Goal: Task Accomplishment & Management: Complete application form

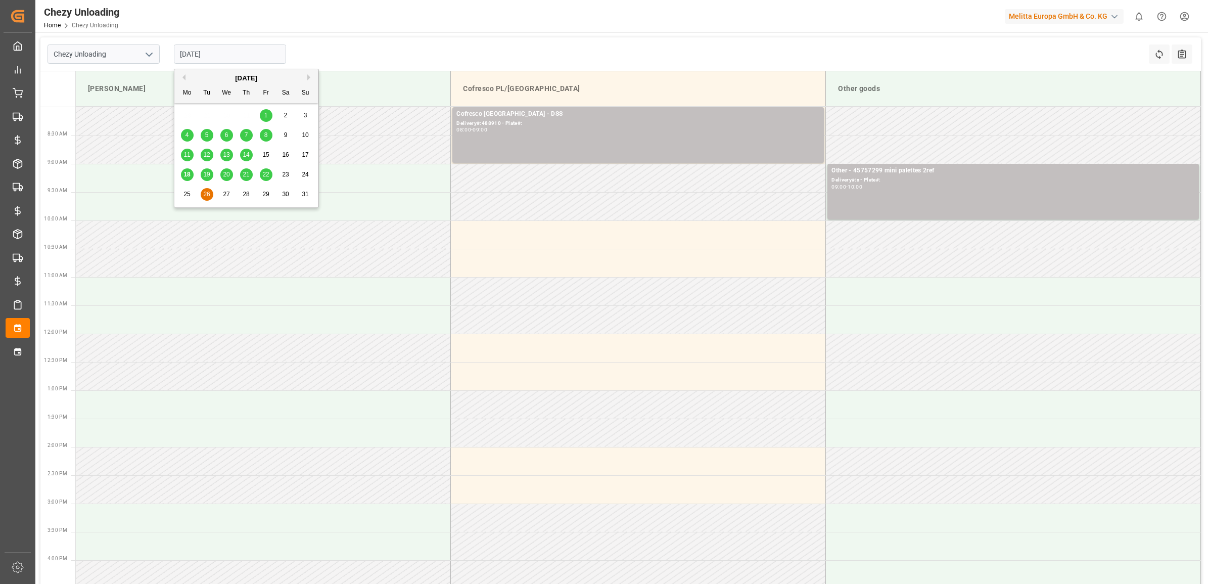
click at [223, 47] on input "26.08.2025" at bounding box center [230, 53] width 112 height 19
click at [206, 173] on span "19" at bounding box center [206, 174] width 7 height 7
type input "19.08.2025"
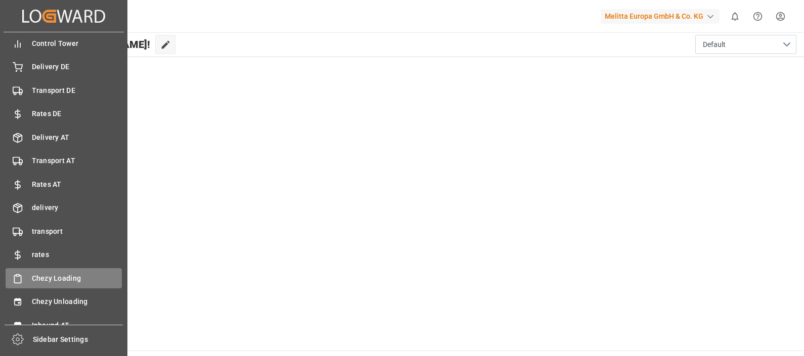
scroll to position [39, 0]
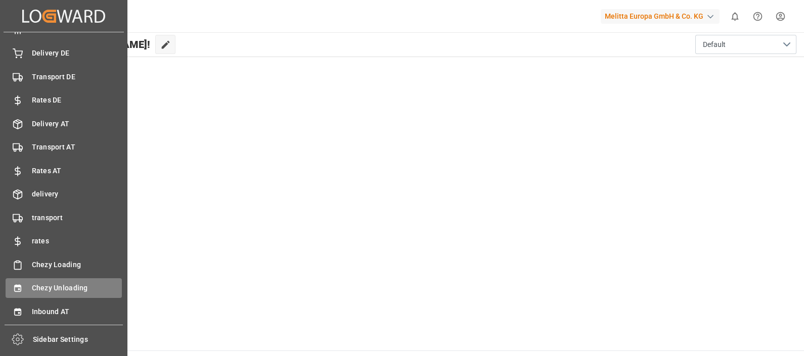
click at [57, 286] on span "Chezy Unloading" at bounding box center [77, 288] width 90 height 11
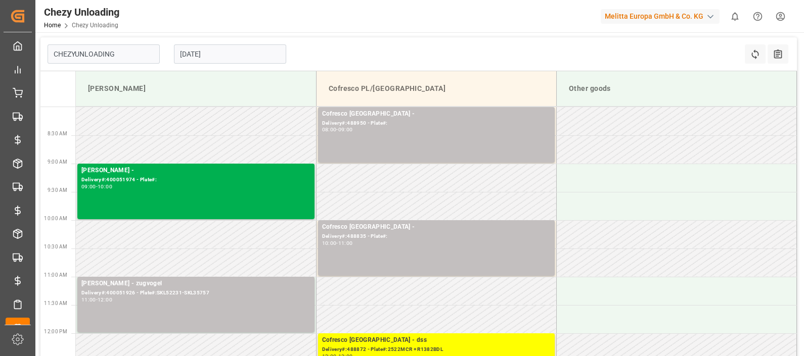
type input "Chezy Unloading"
click at [218, 51] on input "[DATE]" at bounding box center [230, 53] width 112 height 19
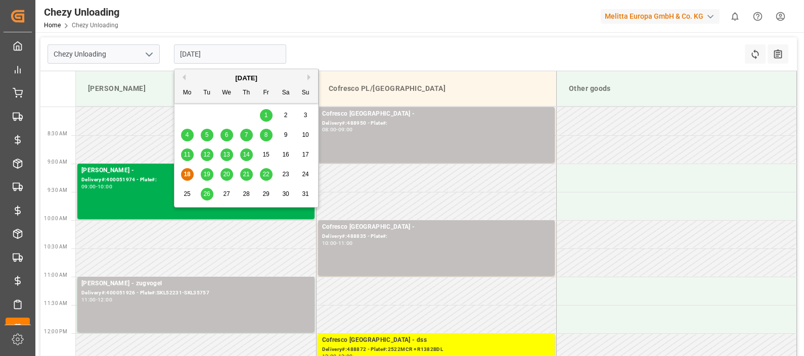
click at [248, 176] on span "21" at bounding box center [246, 174] width 7 height 7
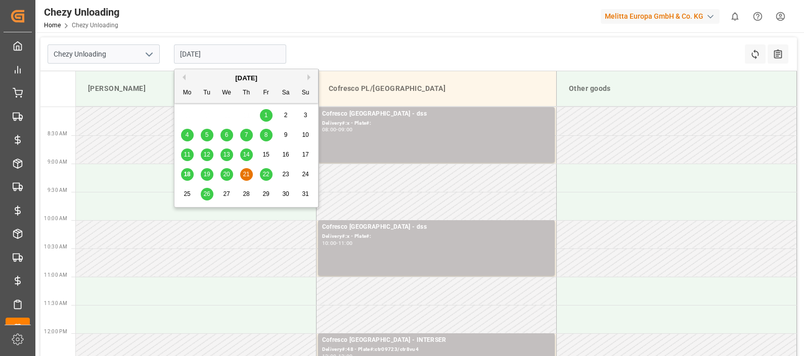
click at [209, 52] on input "[DATE]" at bounding box center [230, 53] width 112 height 19
click at [225, 173] on span "20" at bounding box center [226, 174] width 7 height 7
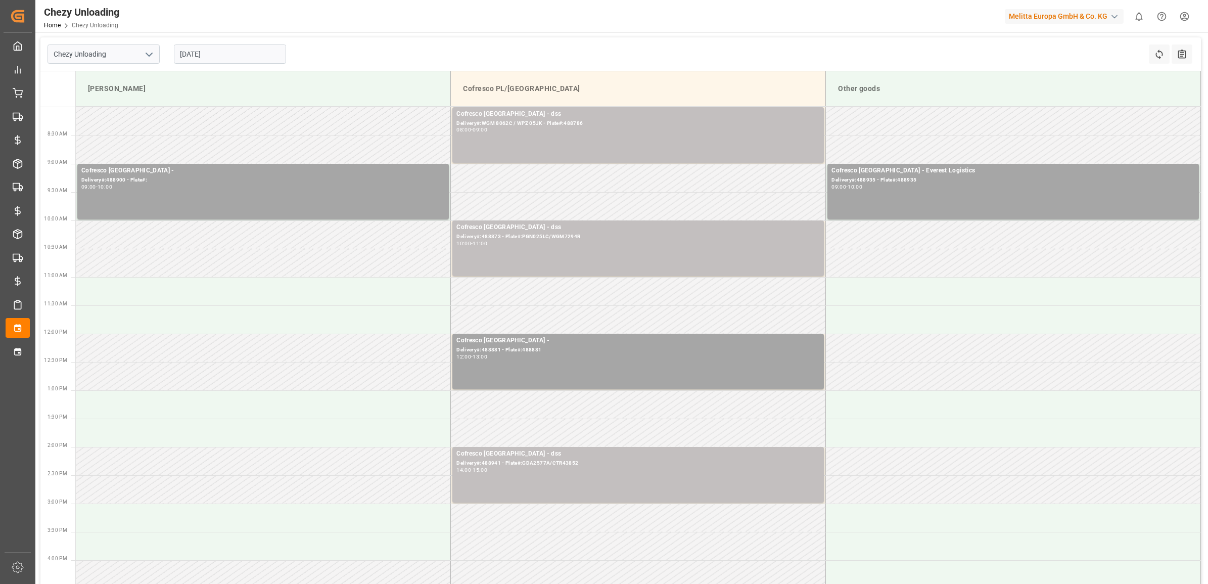
click at [239, 50] on input "[DATE]" at bounding box center [230, 53] width 112 height 19
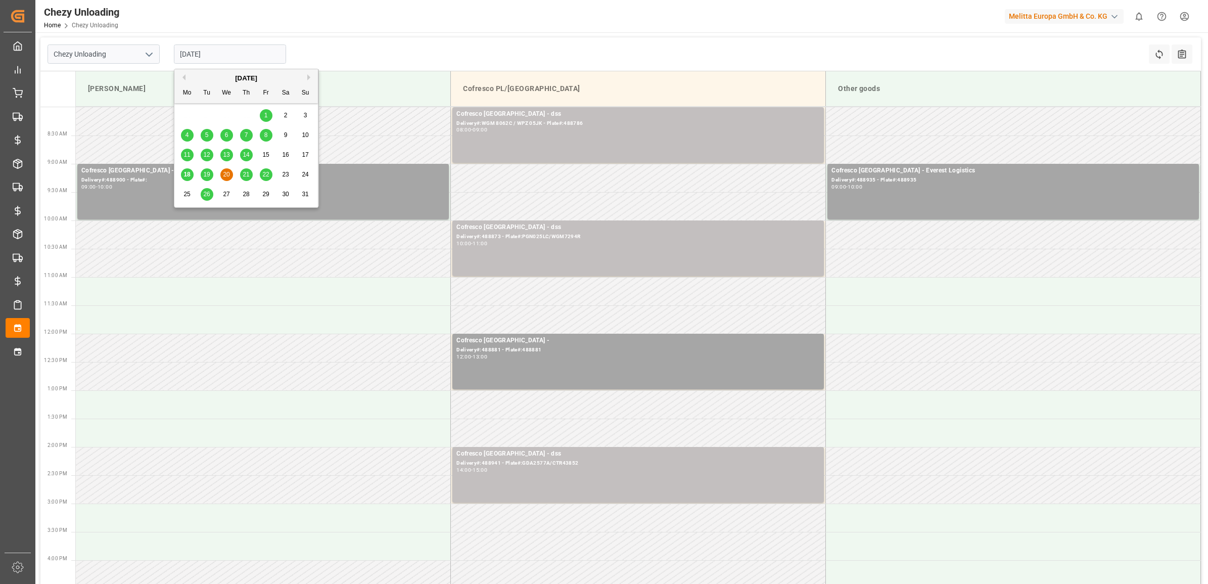
click at [247, 173] on span "21" at bounding box center [246, 174] width 7 height 7
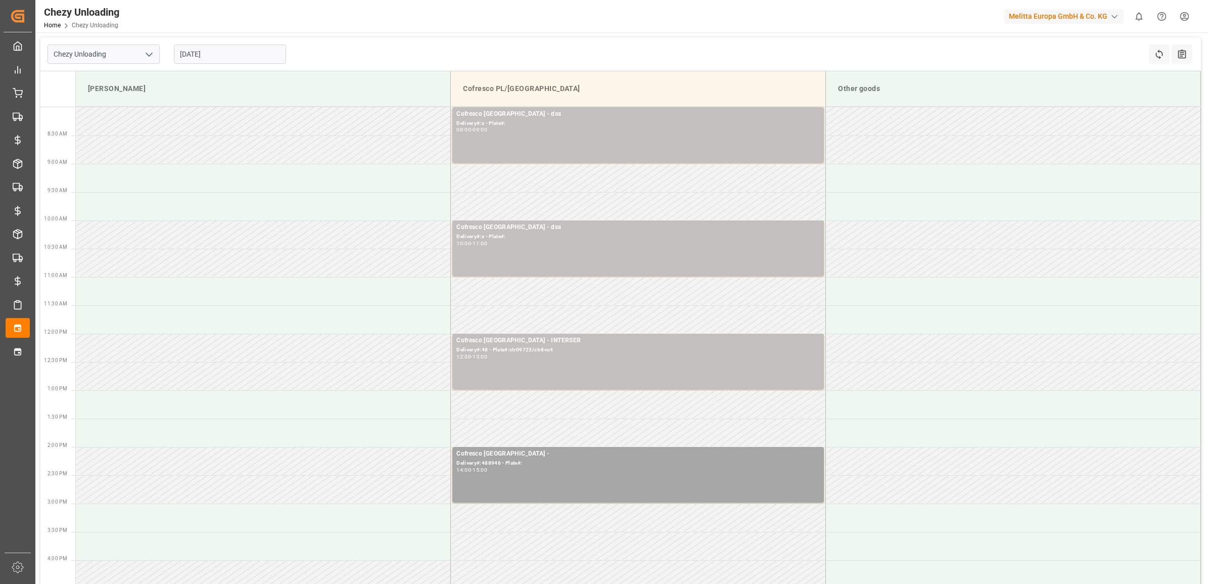
click at [217, 58] on input "[DATE]" at bounding box center [230, 53] width 112 height 19
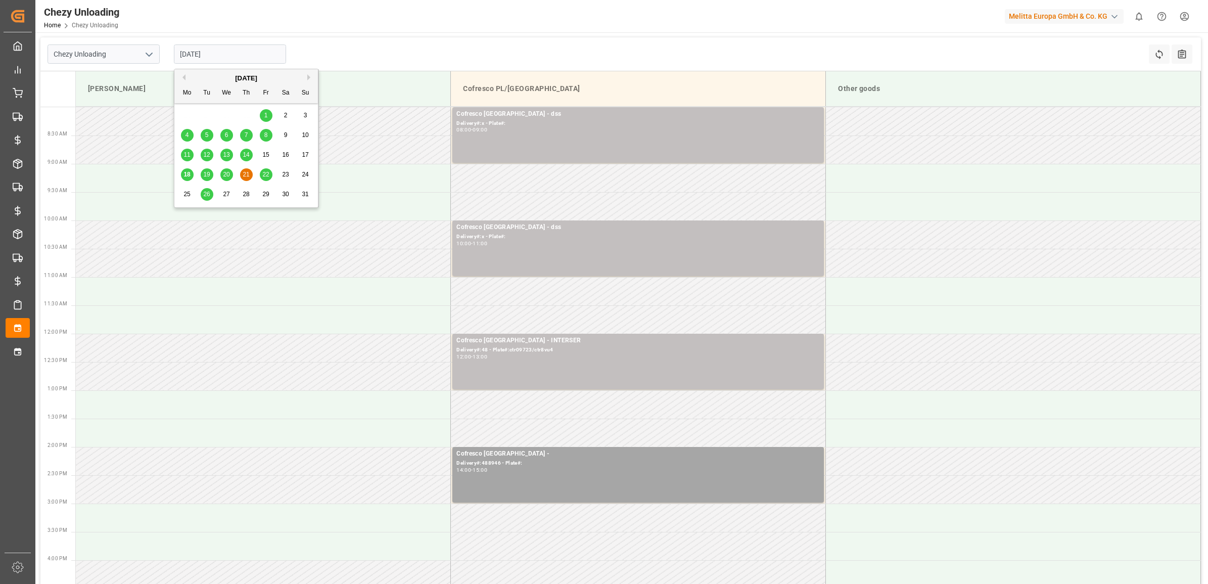
click at [260, 173] on div "22" at bounding box center [266, 175] width 13 height 12
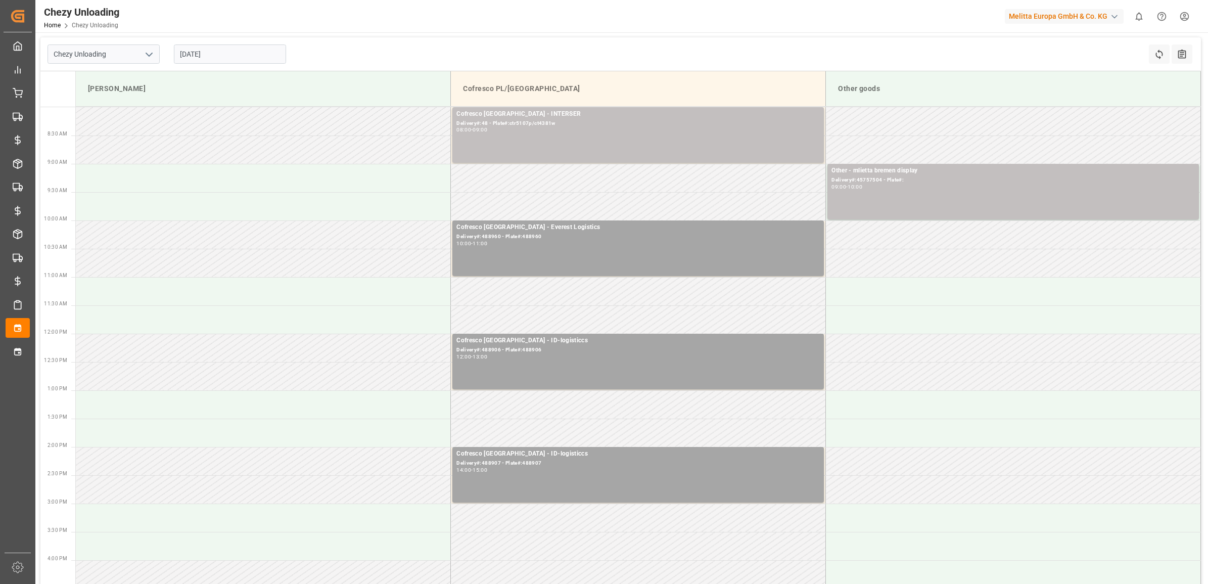
click at [255, 52] on input "[DATE]" at bounding box center [230, 53] width 112 height 19
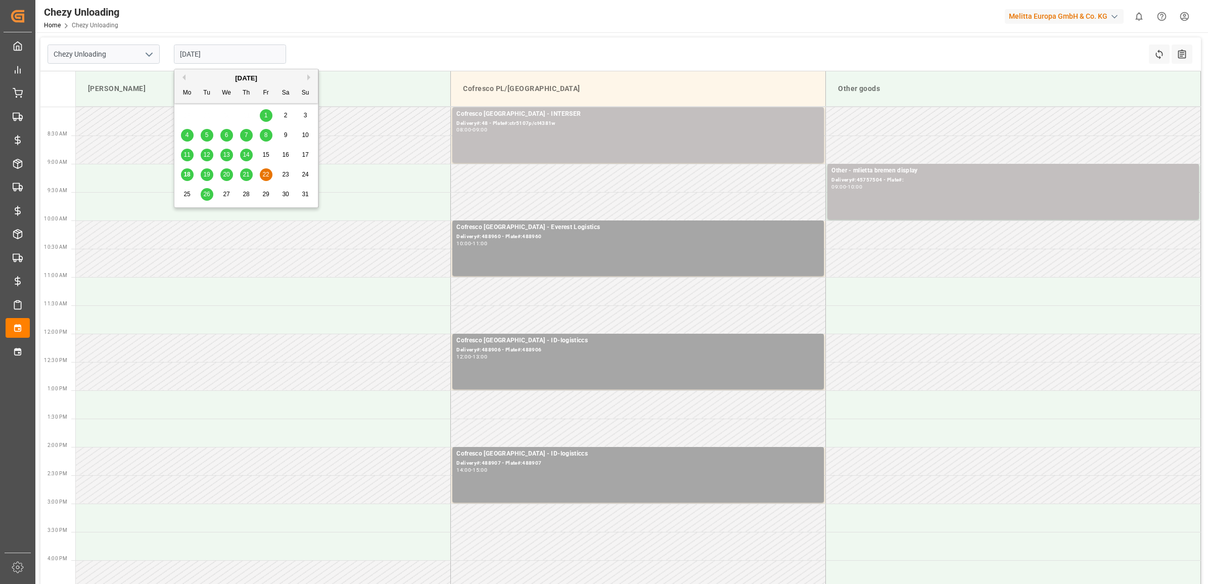
click at [241, 177] on div "21" at bounding box center [246, 175] width 13 height 12
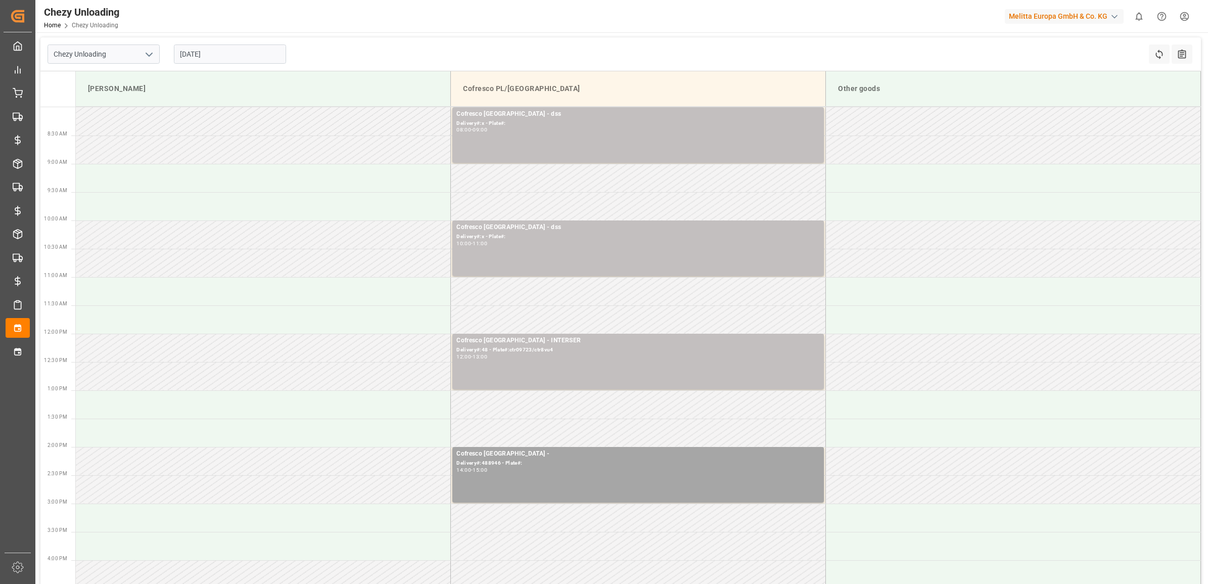
click at [192, 41] on div "[DATE]" at bounding box center [230, 53] width 126 height 33
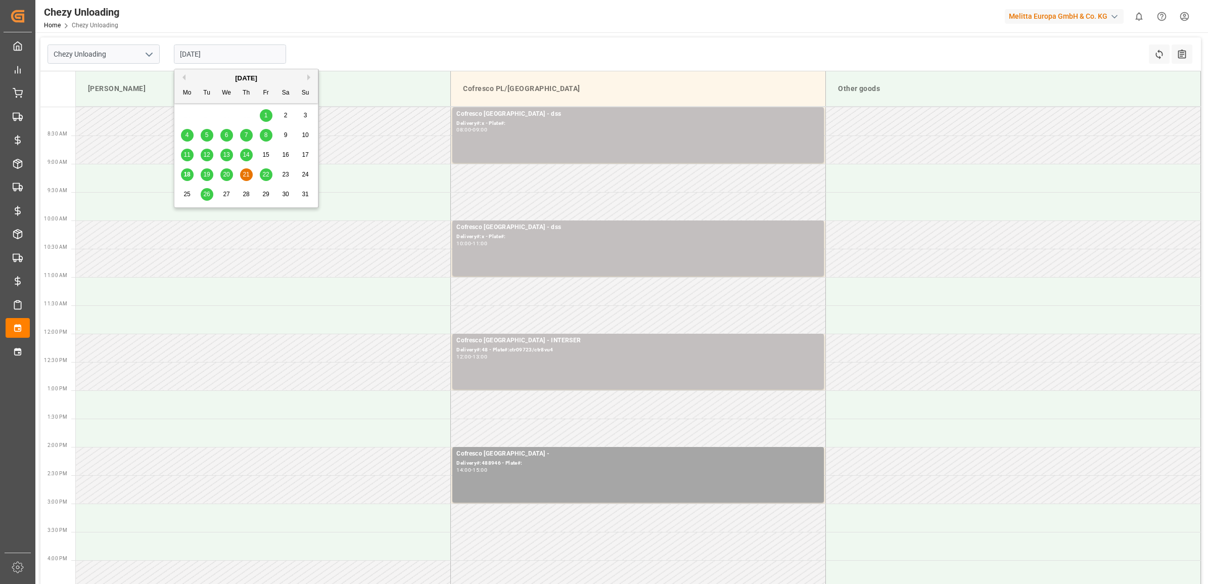
click at [207, 58] on input "[DATE]" at bounding box center [230, 53] width 112 height 19
click at [249, 153] on span "14" at bounding box center [246, 154] width 7 height 7
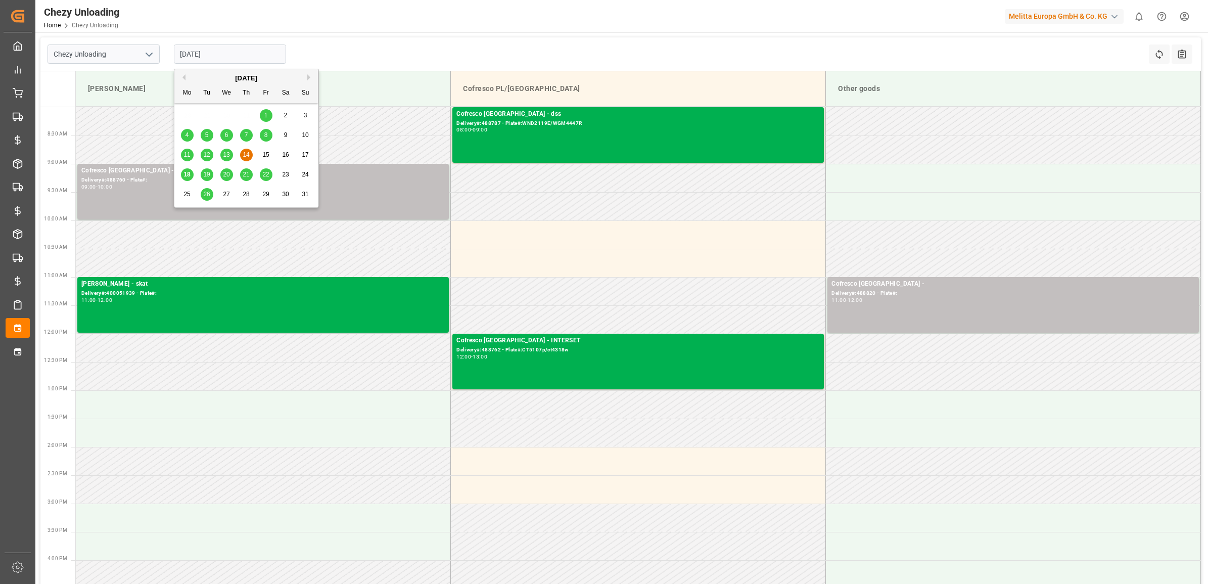
click at [238, 47] on input "[DATE]" at bounding box center [230, 53] width 112 height 19
click at [225, 153] on span "13" at bounding box center [226, 154] width 7 height 7
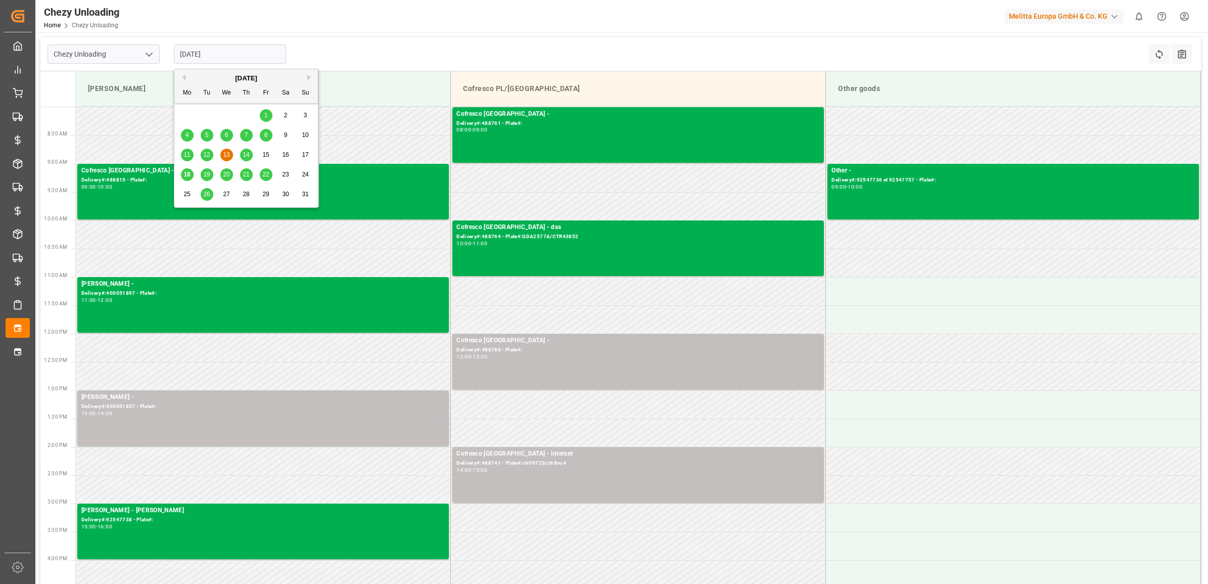
click at [205, 57] on input "[DATE]" at bounding box center [230, 53] width 112 height 19
click at [200, 155] on div "11 12 13 14 15 16 17" at bounding box center [246, 155] width 138 height 20
click at [203, 153] on span "12" at bounding box center [206, 154] width 7 height 7
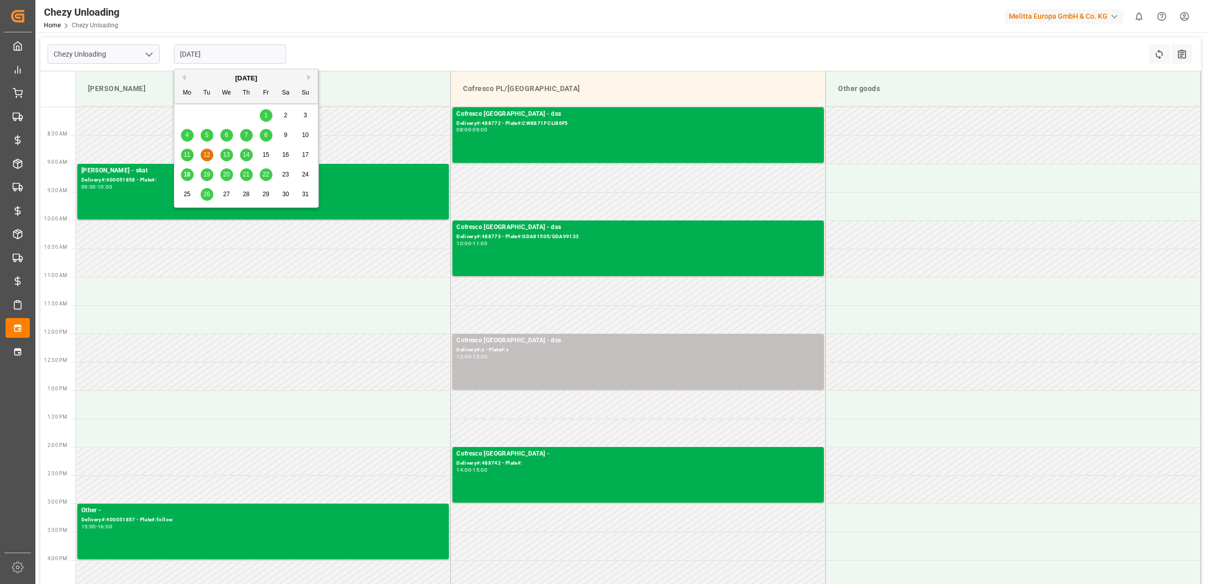
click at [228, 56] on input "[DATE]" at bounding box center [230, 53] width 112 height 19
click at [228, 155] on span "13" at bounding box center [226, 154] width 7 height 7
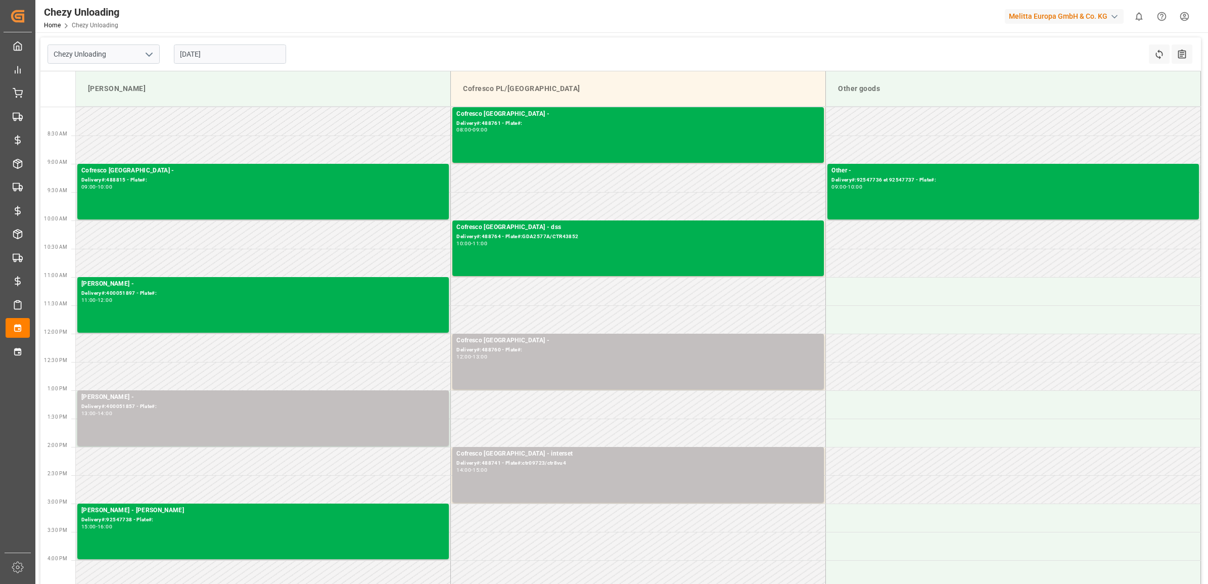
click at [207, 61] on input "[DATE]" at bounding box center [230, 53] width 112 height 19
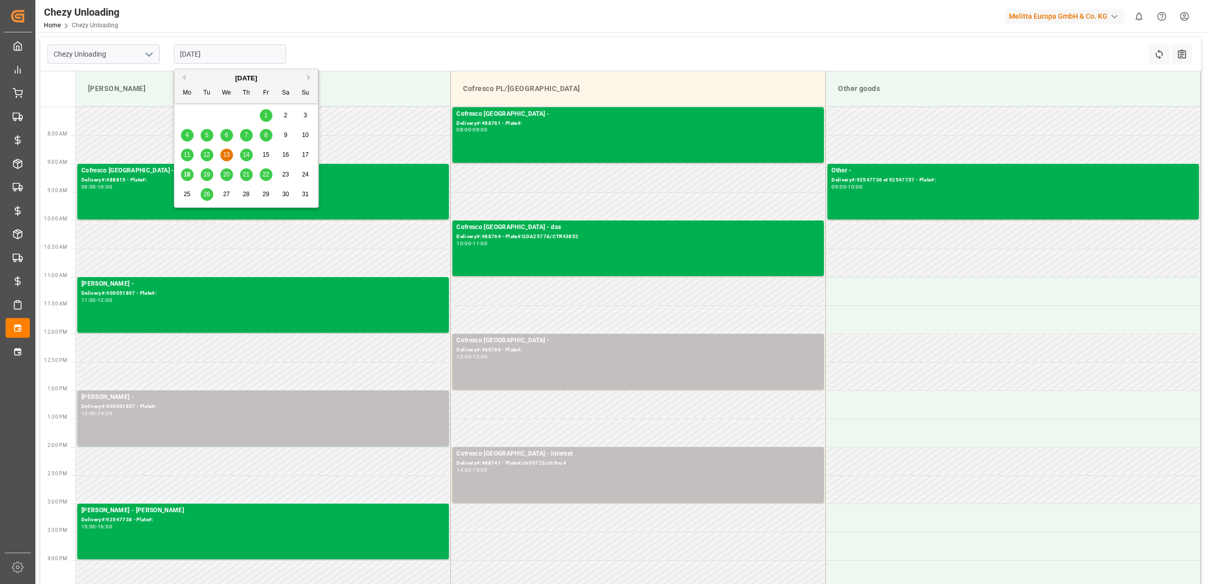
click at [225, 173] on span "20" at bounding box center [226, 174] width 7 height 7
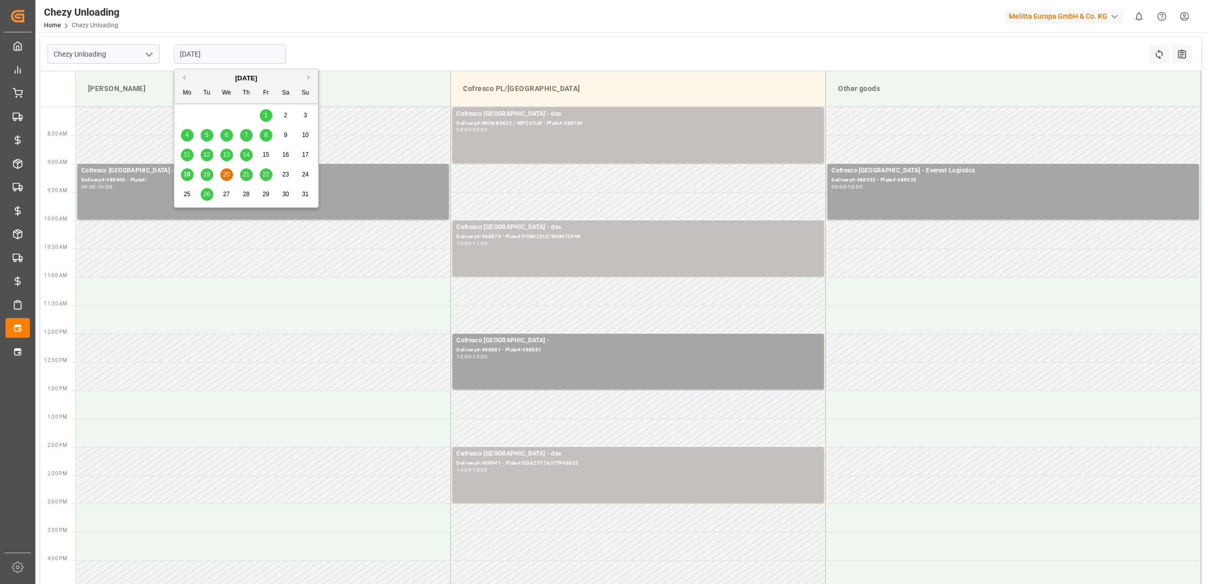
click at [228, 51] on input "[DATE]" at bounding box center [230, 53] width 112 height 19
click at [243, 173] on span "21" at bounding box center [246, 174] width 7 height 7
type input "[DATE]"
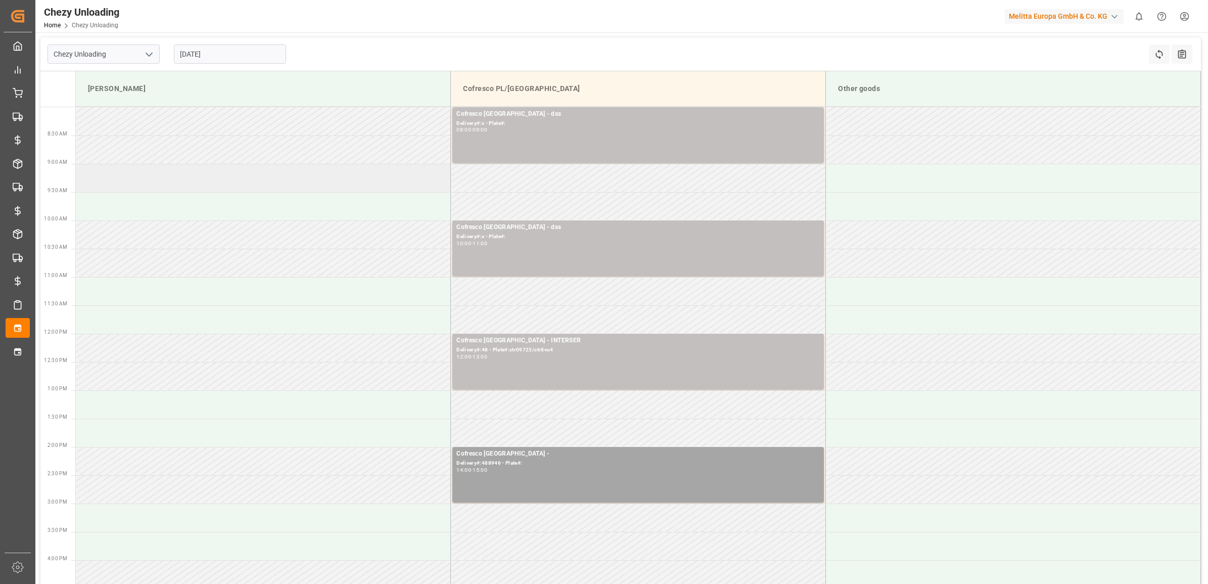
click at [120, 176] on td at bounding box center [263, 178] width 375 height 28
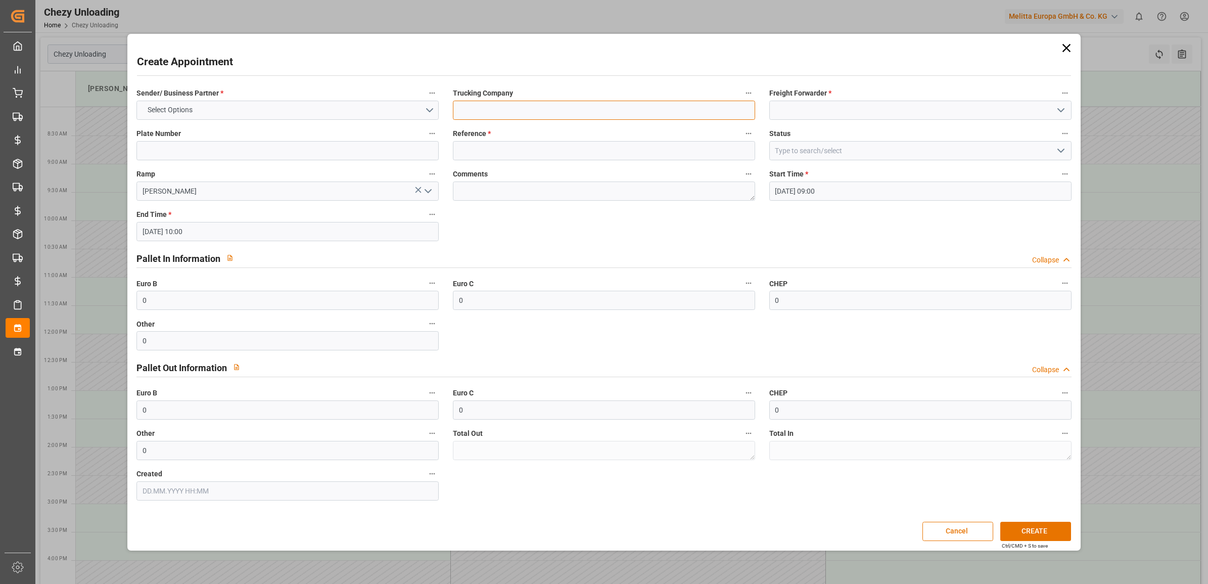
click at [521, 107] on input at bounding box center [604, 110] width 302 height 19
type input "ID Logistics"
drag, startPoint x: 500, startPoint y: 112, endPoint x: 424, endPoint y: 112, distance: 76.8
click at [424, 112] on div "Sender/ Business Partner * Select Options Trucking Company ID Logistics Freight…" at bounding box center [603, 293] width 949 height 421
click at [723, 109] on input at bounding box center [920, 110] width 302 height 19
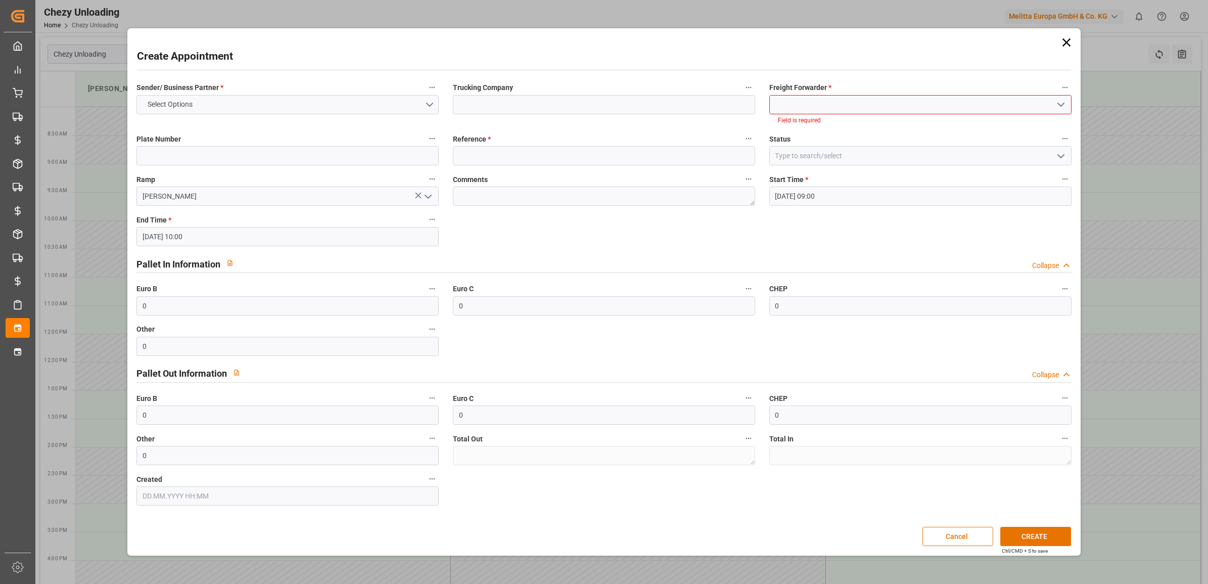
click at [723, 107] on icon "open menu" at bounding box center [1061, 105] width 12 height 12
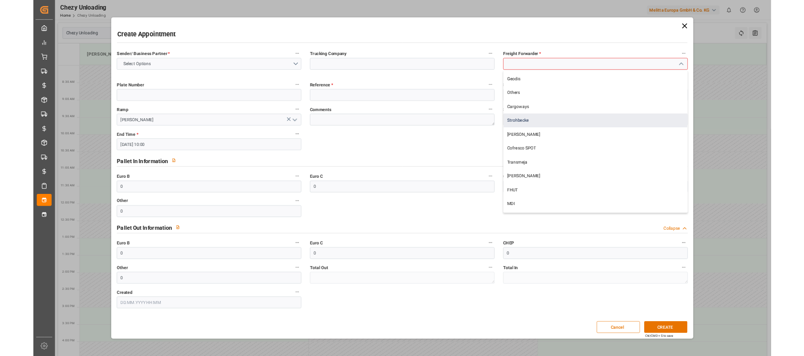
scroll to position [245, 0]
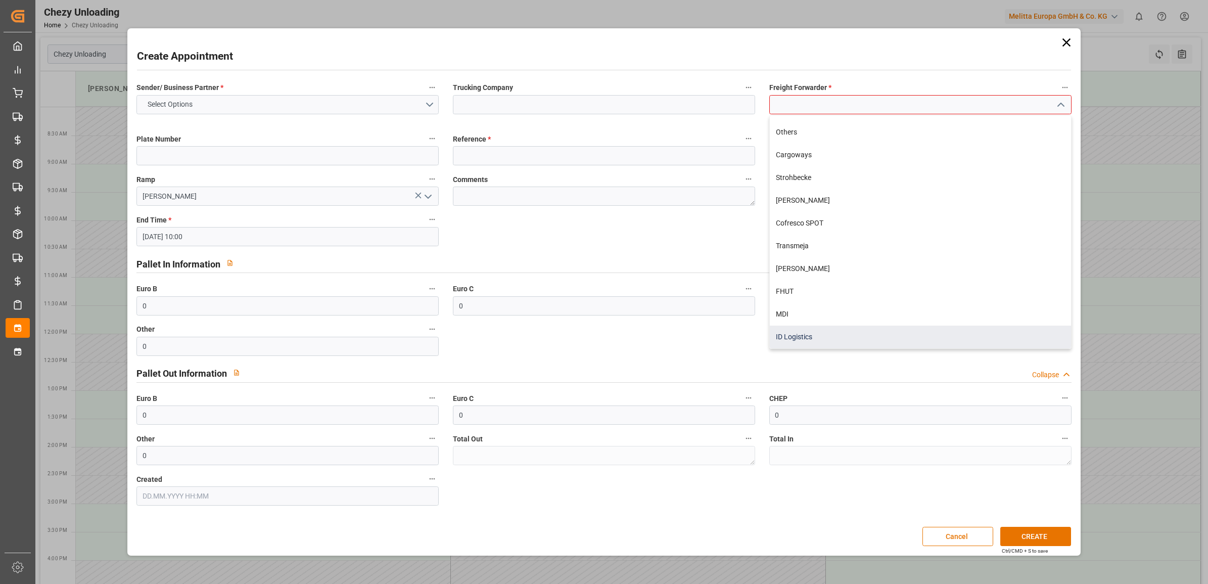
click at [723, 332] on div "ID Logistics" at bounding box center [920, 337] width 301 height 23
type input "ID Logistics"
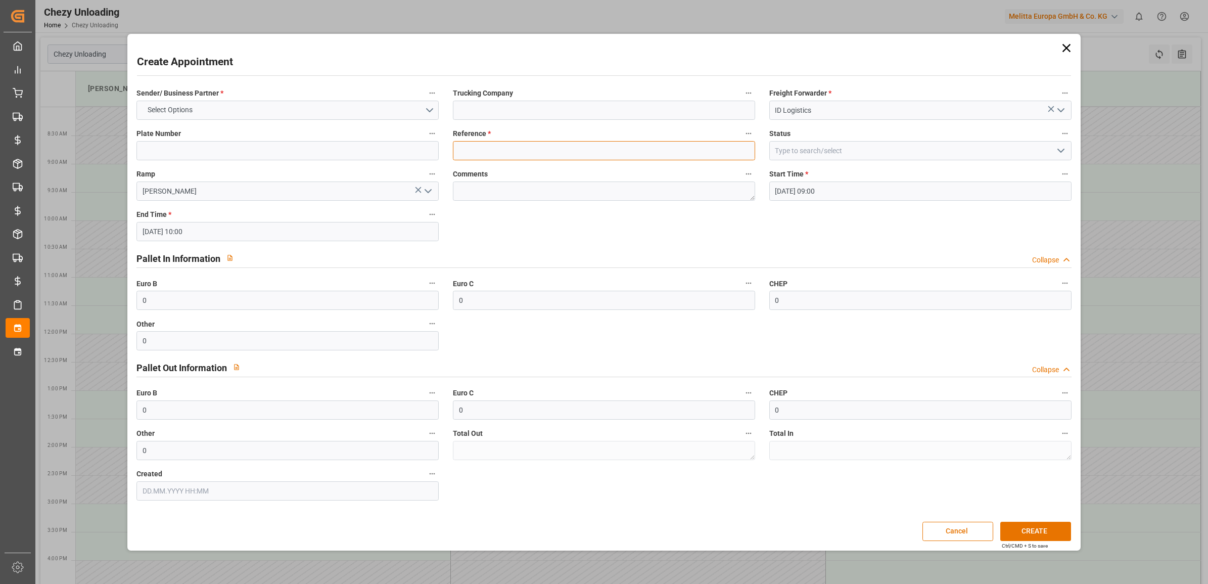
click at [486, 148] on input at bounding box center [604, 150] width 302 height 19
type input "488903"
click at [723, 346] on button "CREATE" at bounding box center [1035, 531] width 71 height 19
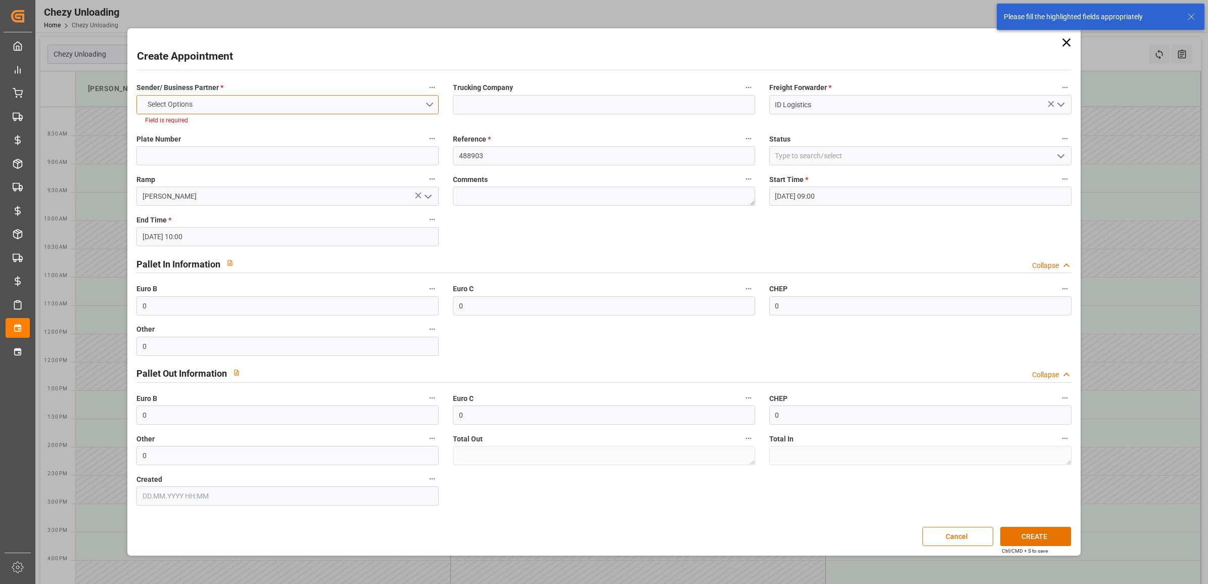
click at [248, 102] on button "Select Options" at bounding box center [287, 104] width 302 height 19
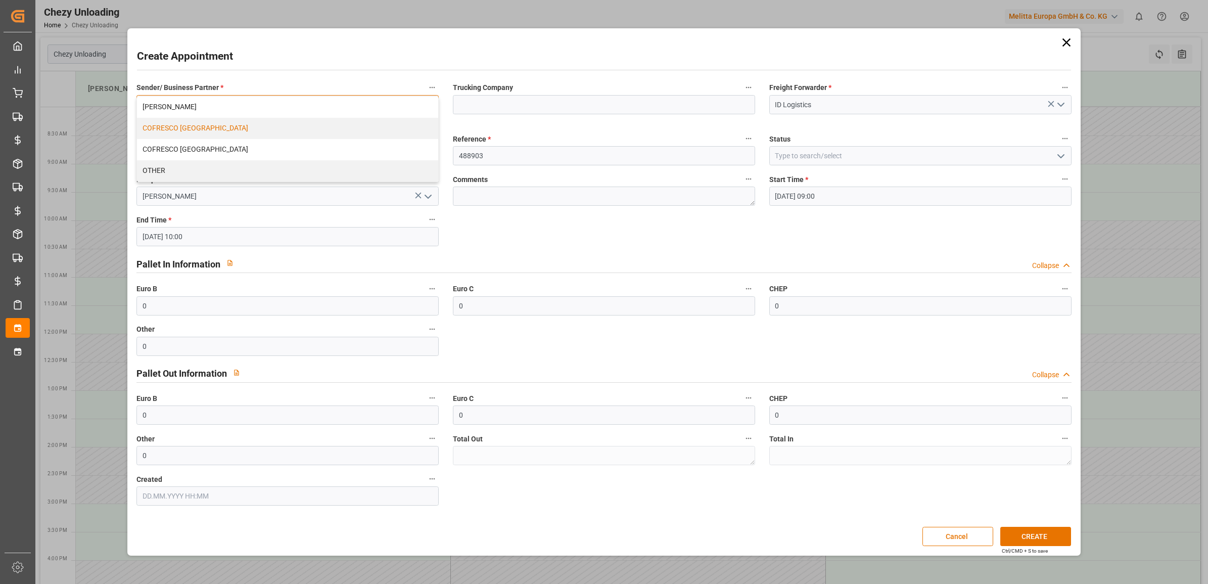
click at [201, 126] on div "COFRESCO [GEOGRAPHIC_DATA]" at bounding box center [287, 128] width 301 height 21
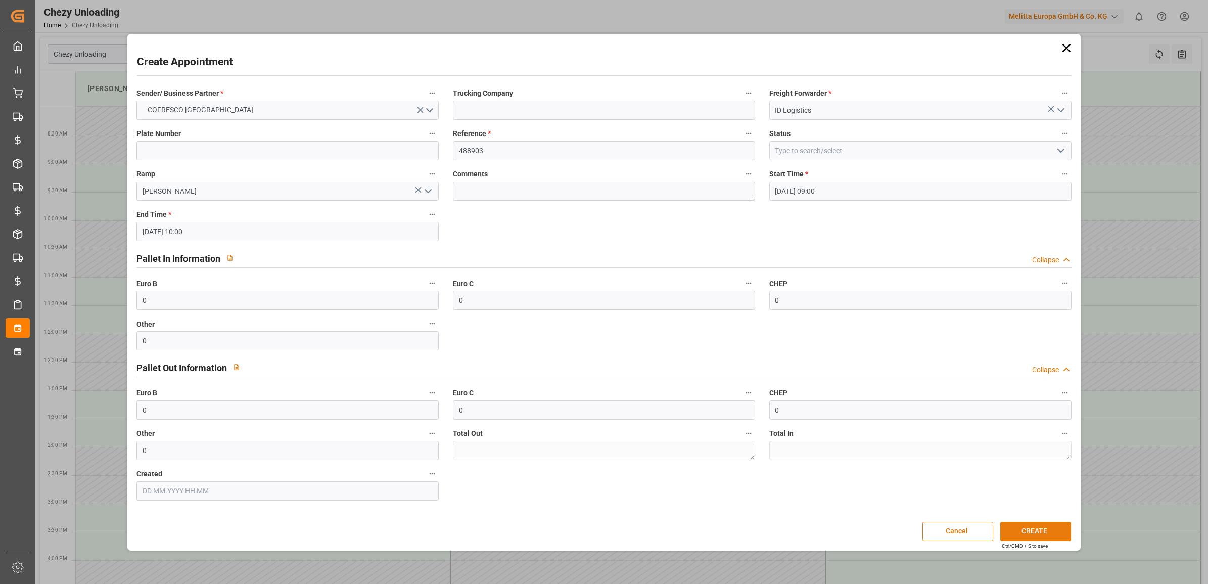
click at [723, 346] on button "CREATE" at bounding box center [1035, 531] width 71 height 19
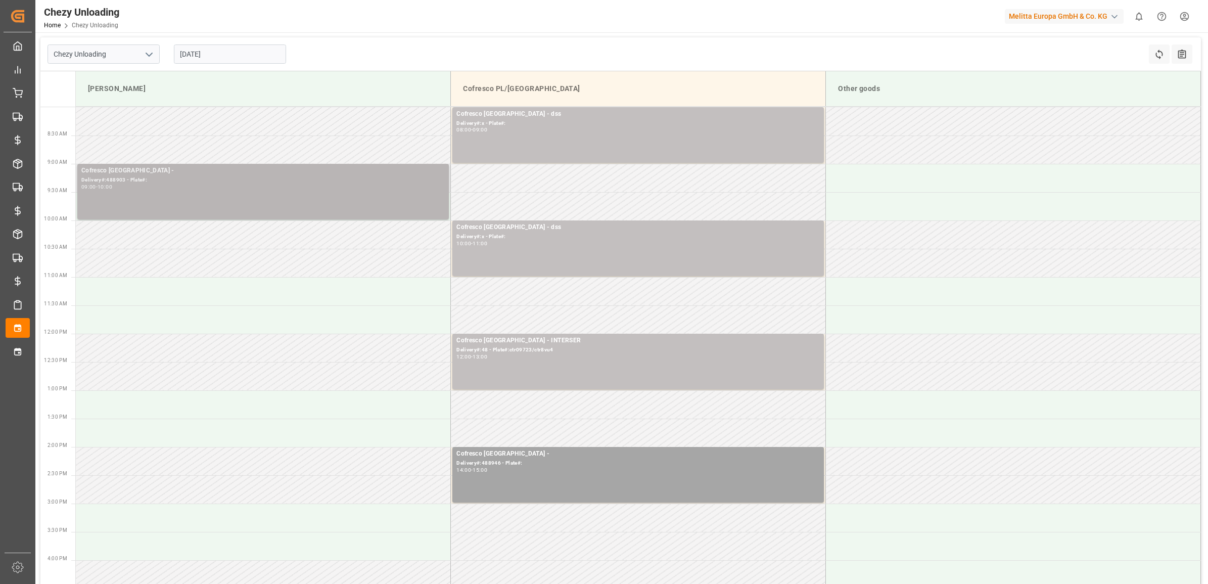
click at [186, 186] on div "09:00 - 10:00" at bounding box center [262, 188] width 363 height 6
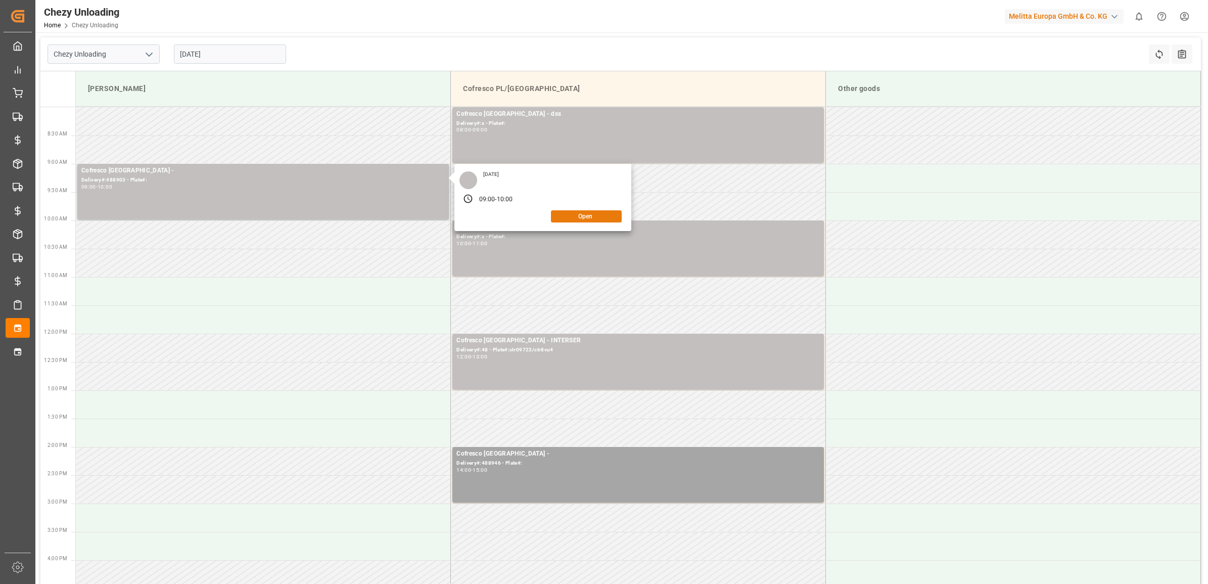
click at [580, 213] on button "Open" at bounding box center [586, 216] width 71 height 12
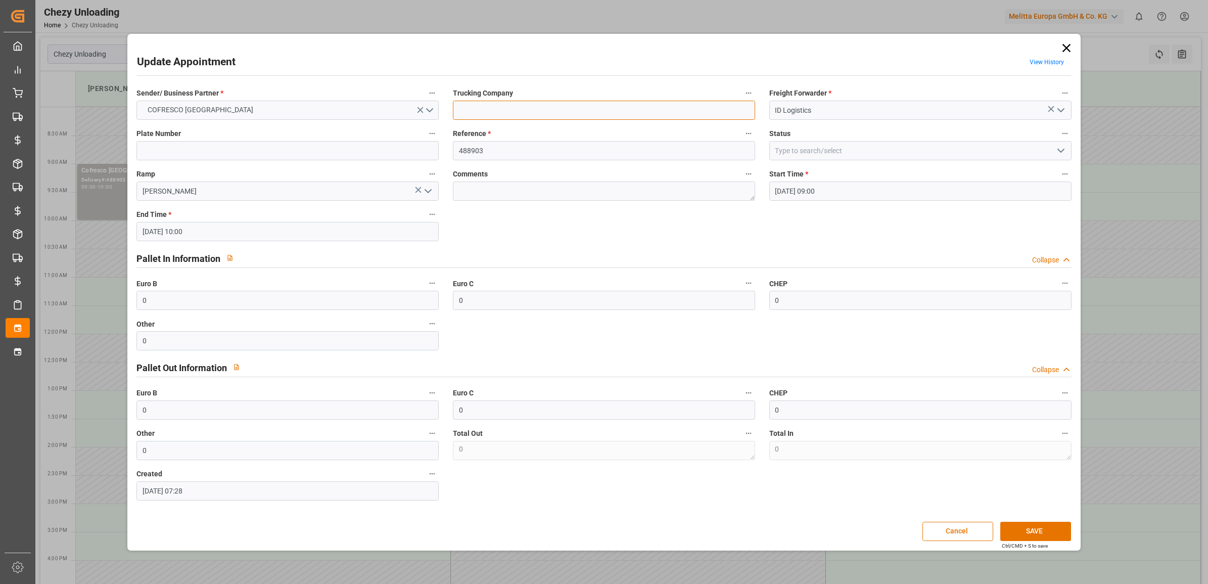
click at [574, 110] on input at bounding box center [604, 110] width 302 height 19
type input "ID Logistics"
click at [723, 346] on button "SAVE" at bounding box center [1035, 531] width 71 height 19
